Goal: Task Accomplishment & Management: Manage account settings

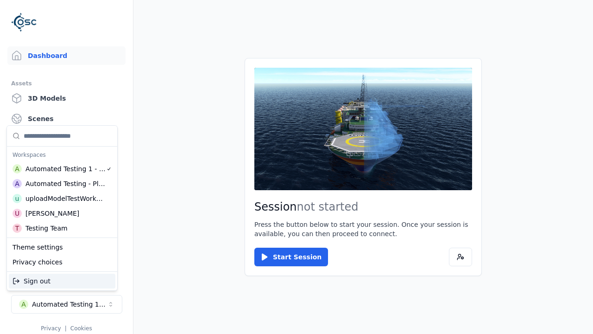
click at [60, 183] on div "Automated Testing - Playwright" at bounding box center [65, 183] width 80 height 9
click at [297, 167] on html "Support Dashboard Assets 3D Models Scenes Datasets Recordings Support Documenta…" at bounding box center [296, 167] width 593 height 334
click at [63, 139] on link "Datasets" at bounding box center [66, 139] width 118 height 19
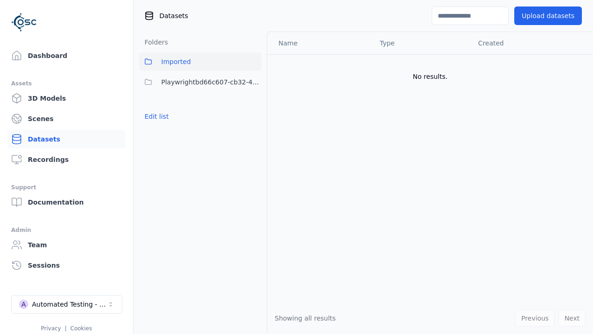
click at [155, 116] on button "Edit list" at bounding box center [156, 116] width 35 height 17
click at [164, 125] on button "Edit list" at bounding box center [156, 116] width 35 height 17
click at [63, 139] on link "Datasets" at bounding box center [66, 139] width 118 height 19
click at [155, 116] on button "Edit list" at bounding box center [156, 116] width 35 height 17
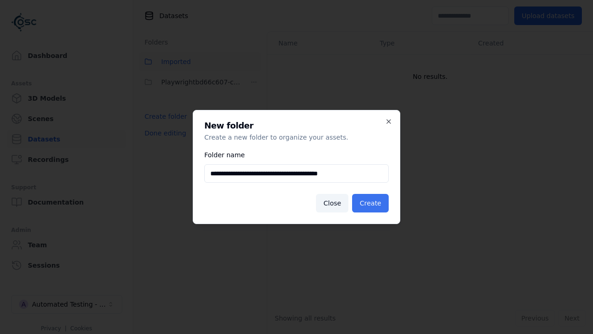
type input "**********"
click at [372, 203] on button "Create" at bounding box center [370, 203] width 37 height 19
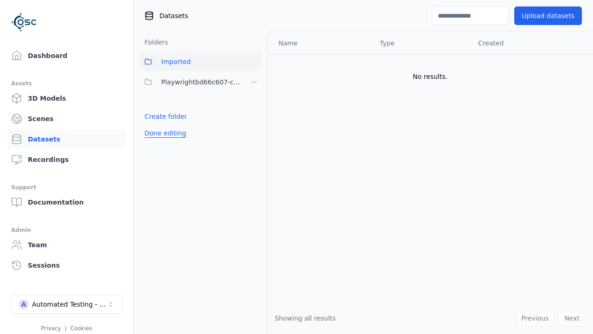
click at [164, 141] on button "Done editing" at bounding box center [165, 133] width 53 height 17
click at [155, 137] on button "Done editing" at bounding box center [165, 133] width 53 height 17
click at [254, 82] on html "Support Dashboard Assets 3D Models Scenes Datasets Recordings Support Documenta…" at bounding box center [296, 167] width 593 height 334
click at [297, 167] on html "Support Dashboard Assets 3D Models Scenes Datasets Recordings Support Documenta…" at bounding box center [296, 167] width 593 height 334
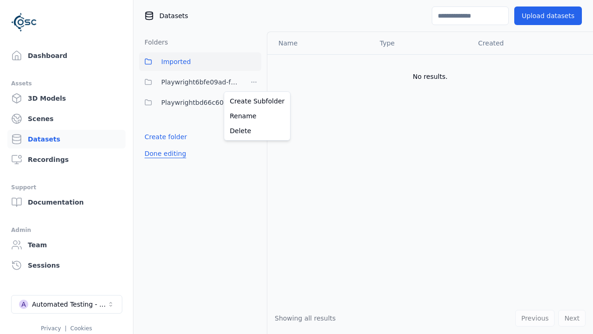
click at [164, 153] on button "Done editing" at bounding box center [165, 153] width 53 height 17
click at [155, 145] on button "Done editing" at bounding box center [165, 153] width 53 height 17
click at [254, 82] on html "Support Dashboard Assets 3D Models Scenes Datasets Recordings Support Documenta…" at bounding box center [296, 167] width 593 height 334
click at [253, 130] on div "Delete" at bounding box center [257, 130] width 62 height 15
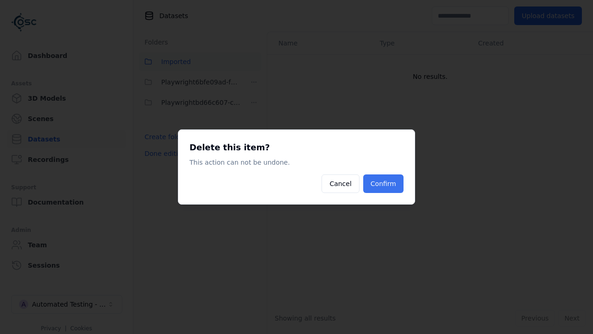
click at [384, 183] on button "Confirm" at bounding box center [383, 183] width 40 height 19
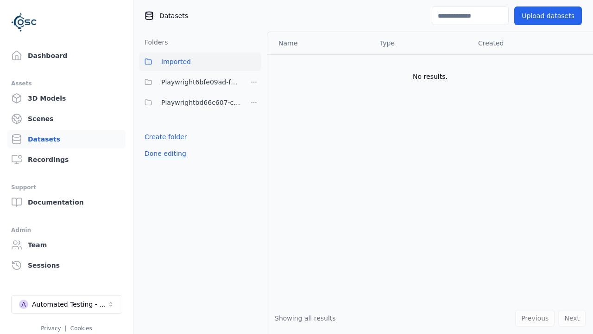
click at [164, 145] on button "Done editing" at bounding box center [165, 153] width 53 height 17
